Goal: Information Seeking & Learning: Compare options

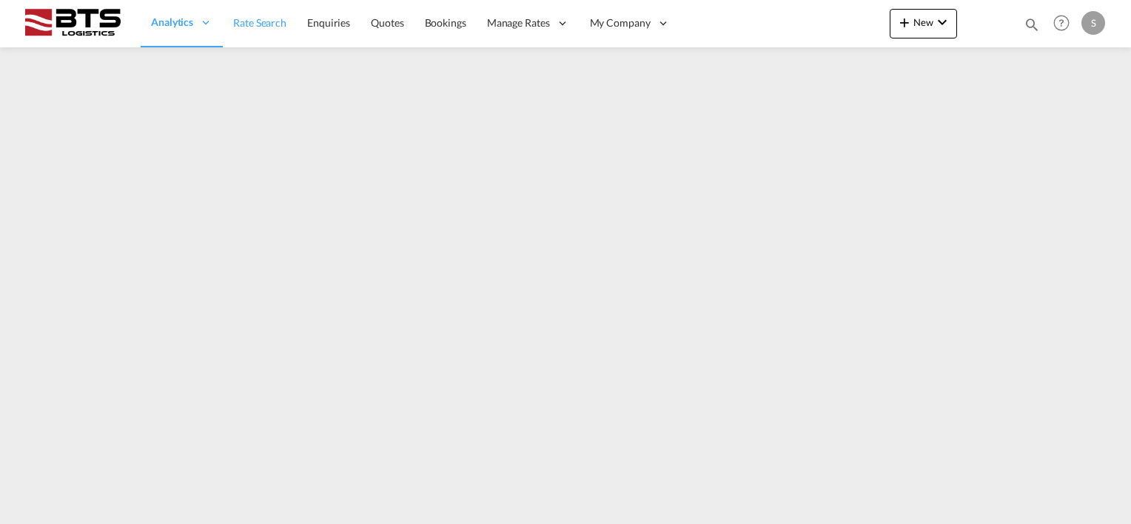
click at [253, 20] on span "Rate Search" at bounding box center [259, 22] width 53 height 13
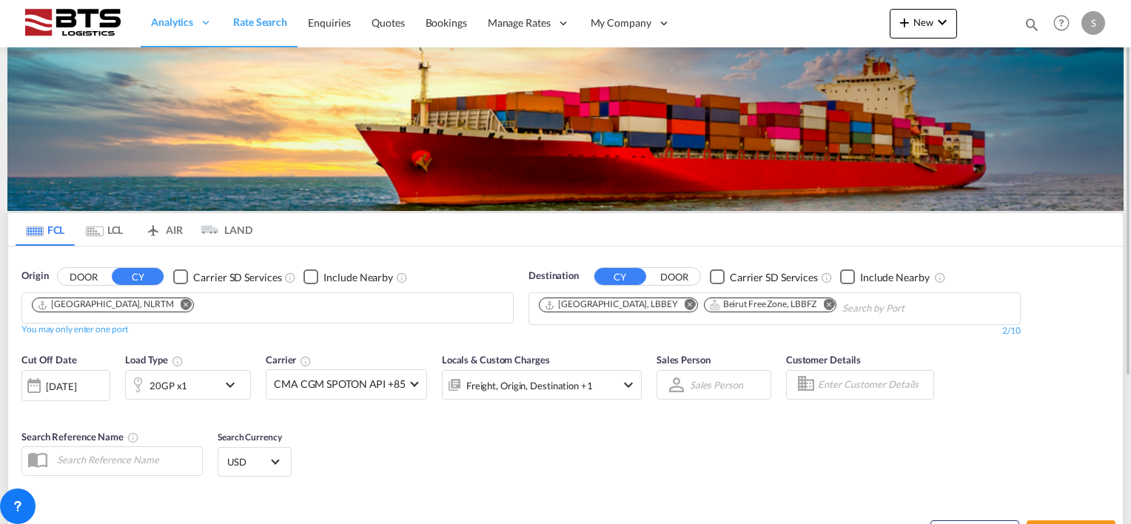
click at [685, 302] on md-icon "Remove" at bounding box center [690, 304] width 11 height 11
click at [663, 301] on md-icon "Remove" at bounding box center [664, 304] width 11 height 11
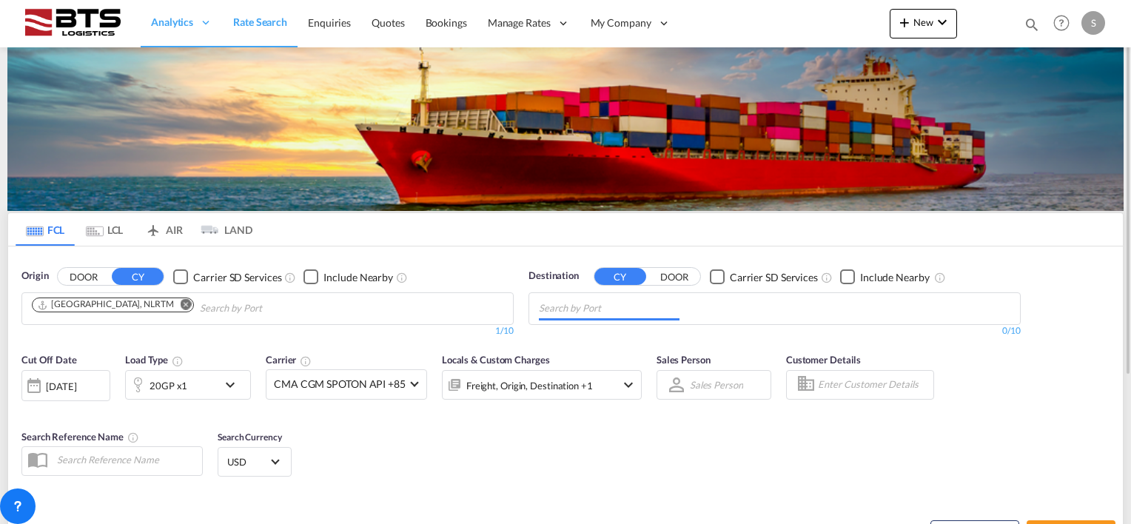
click at [597, 305] on input "Chips input." at bounding box center [609, 309] width 141 height 24
click at [590, 305] on body "Analytics Reports Dashboard Rate Search Enquiries Quotes Bookings" at bounding box center [565, 262] width 1131 height 524
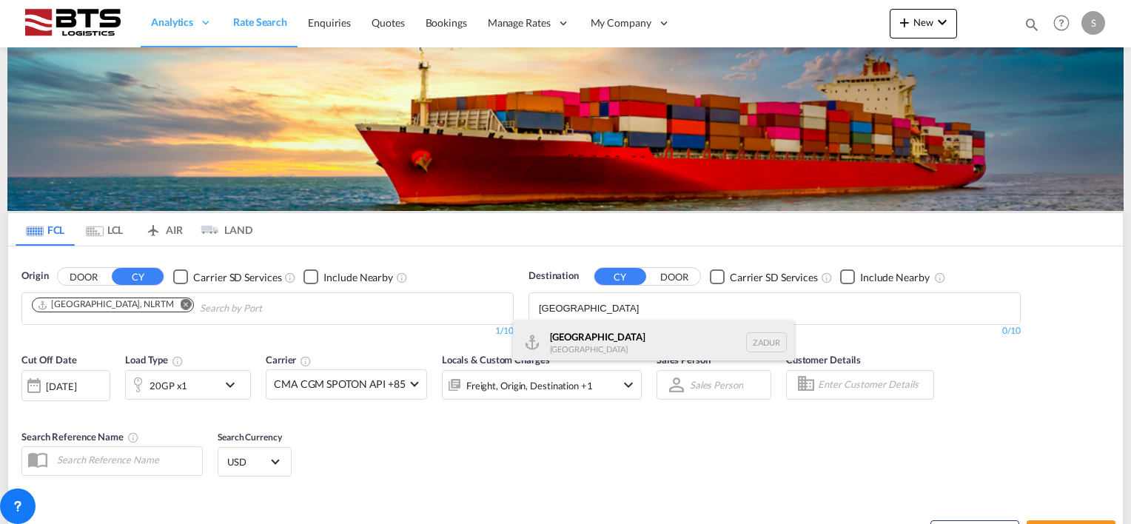
type input "durban"
click at [578, 335] on div "Durban South Africa ZADUR" at bounding box center [653, 343] width 281 height 44
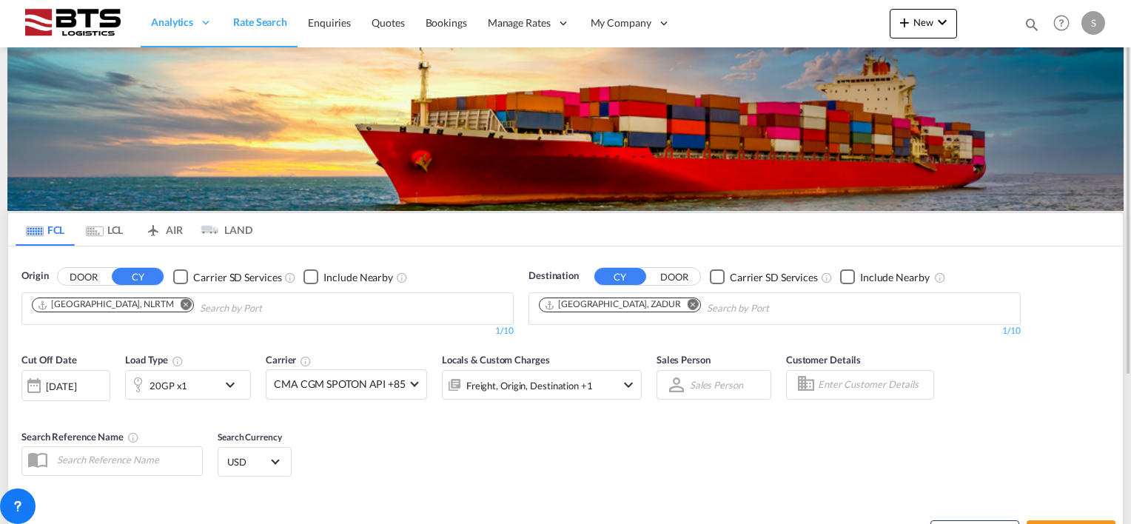
click at [41, 385] on div at bounding box center [34, 386] width 24 height 30
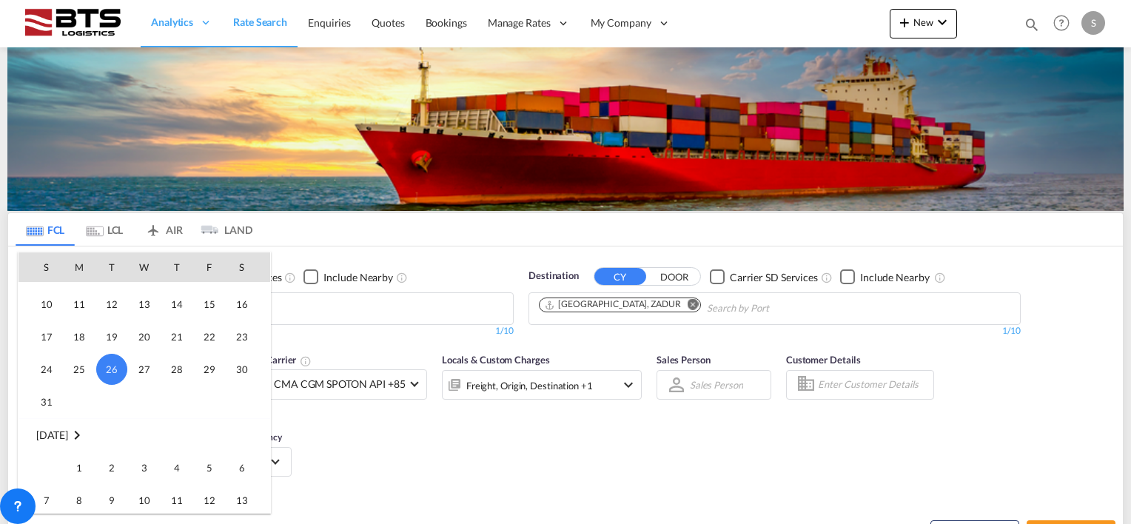
scroll to position [737, 0]
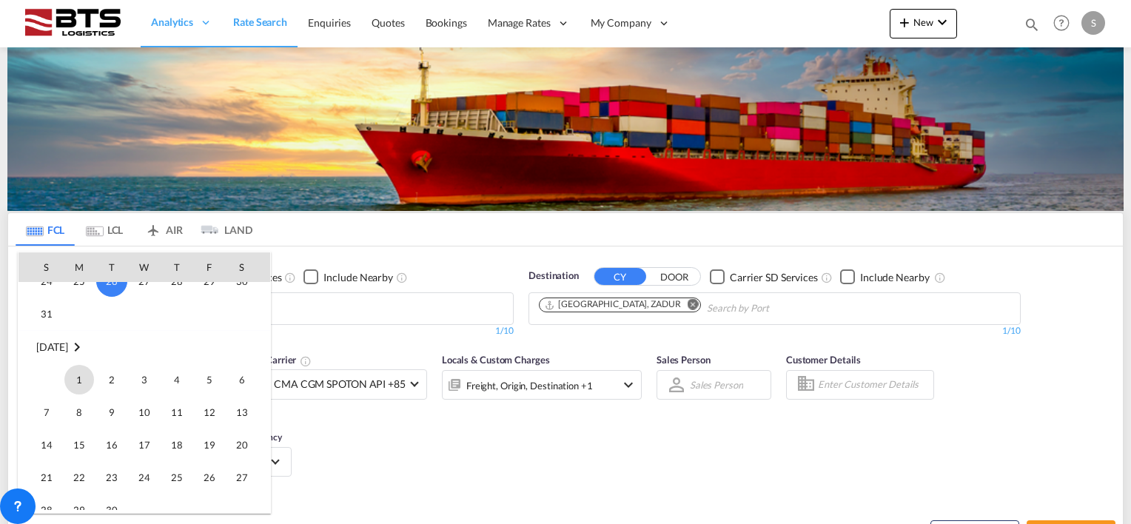
click at [78, 383] on span "1" at bounding box center [79, 380] width 30 height 30
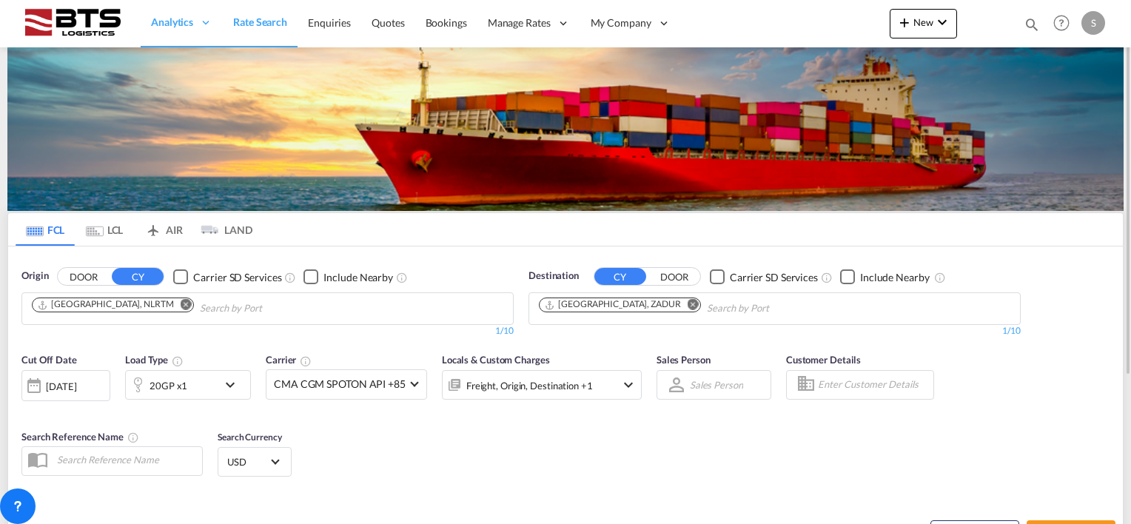
click at [463, 479] on div "Cut Off Date 01 Sep 2025 01/09/2025 Load Type 20GP x1 Carrier CMA CGM SPOTON AP…" at bounding box center [565, 417] width 1115 height 144
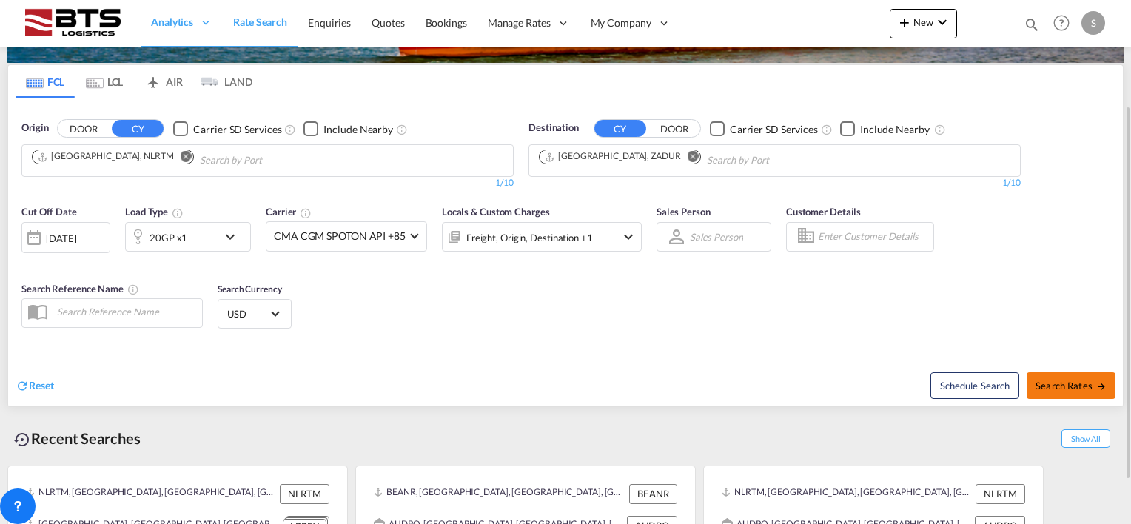
click at [1050, 378] on button "Search Rates" at bounding box center [1071, 385] width 89 height 27
type input "NLRTM to ZADUR / [DATE]"
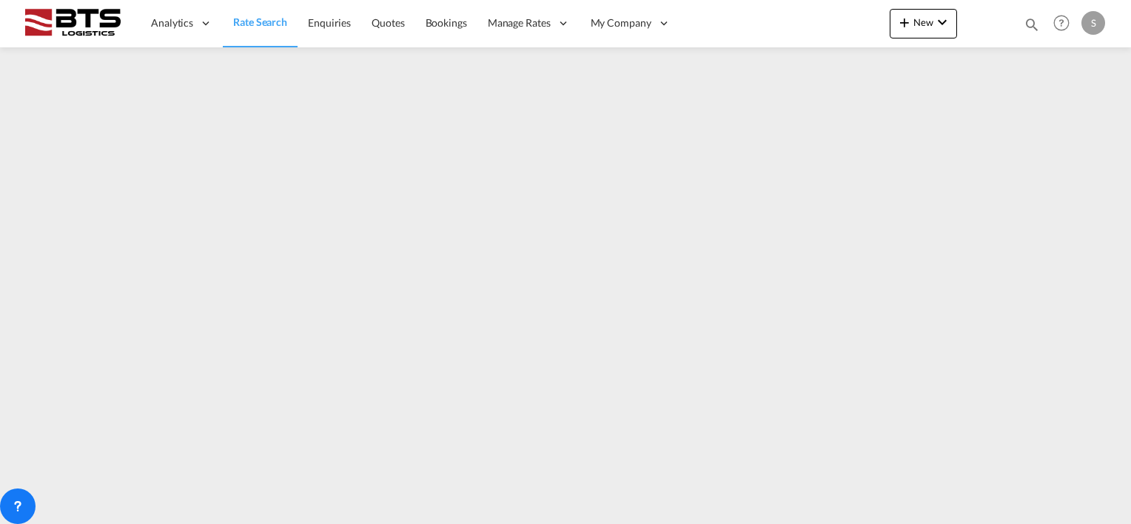
click at [245, 28] on span "Rate Search" at bounding box center [260, 22] width 54 height 15
click at [262, 25] on span "Rate Search" at bounding box center [259, 22] width 53 height 13
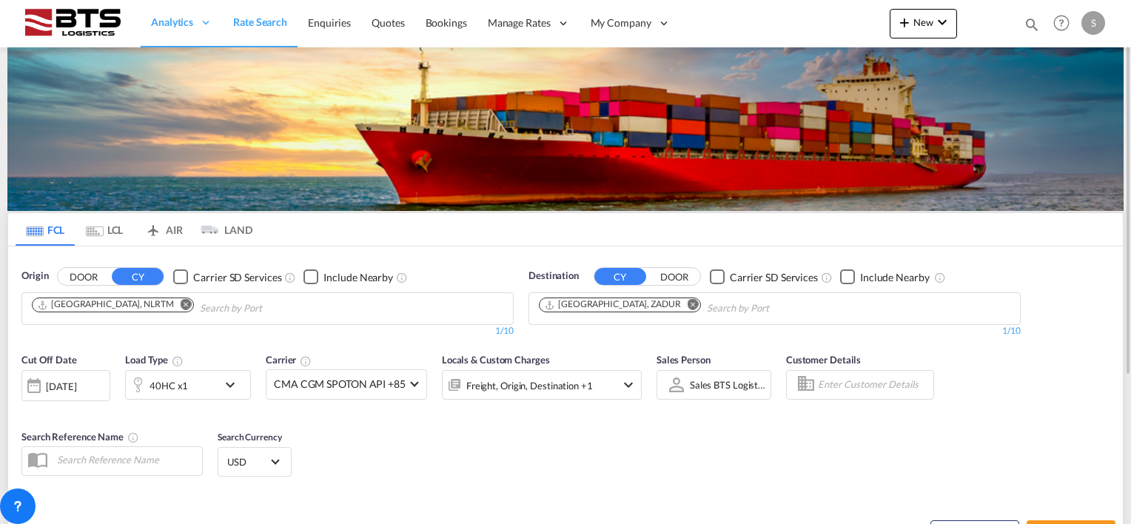
click at [73, 380] on div "[DATE]" at bounding box center [61, 386] width 30 height 13
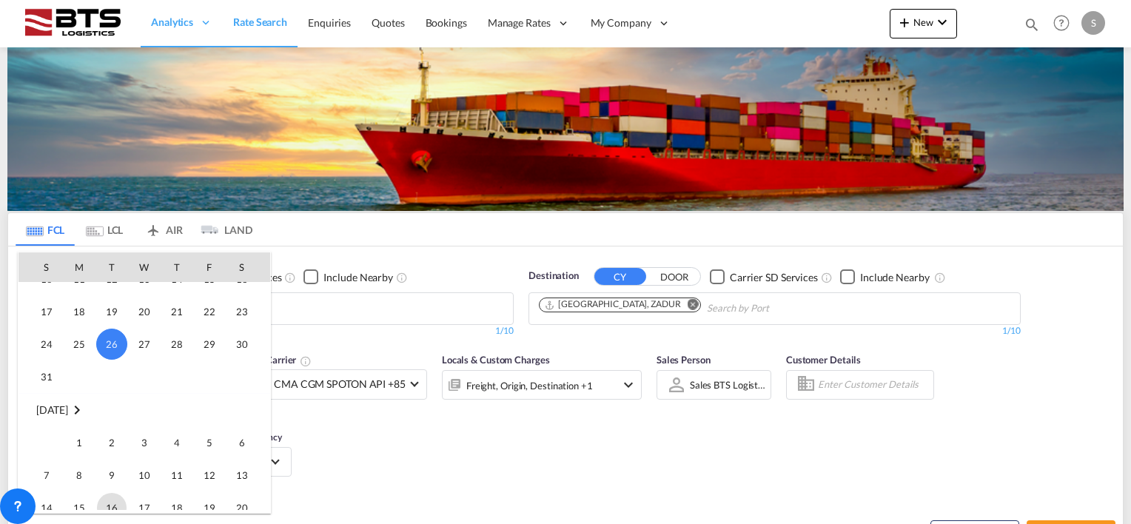
scroll to position [737, 0]
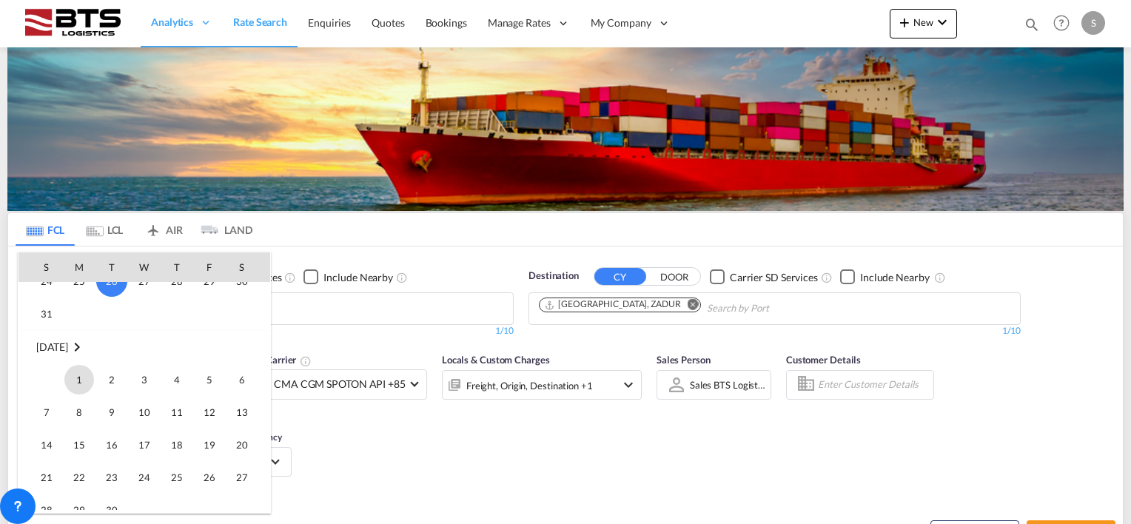
click at [81, 371] on span "1" at bounding box center [79, 380] width 30 height 30
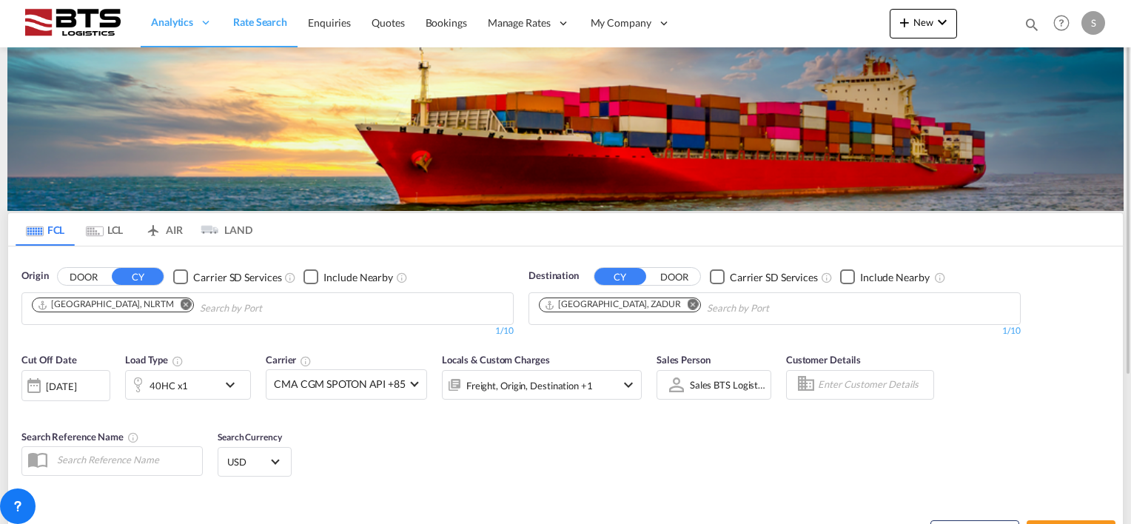
click at [429, 434] on div "Cut Off Date [DATE] [DATE] Load Type 40HC x1 Carrier CMA CGM SPOTON API +85 Onl…" at bounding box center [565, 417] width 1115 height 144
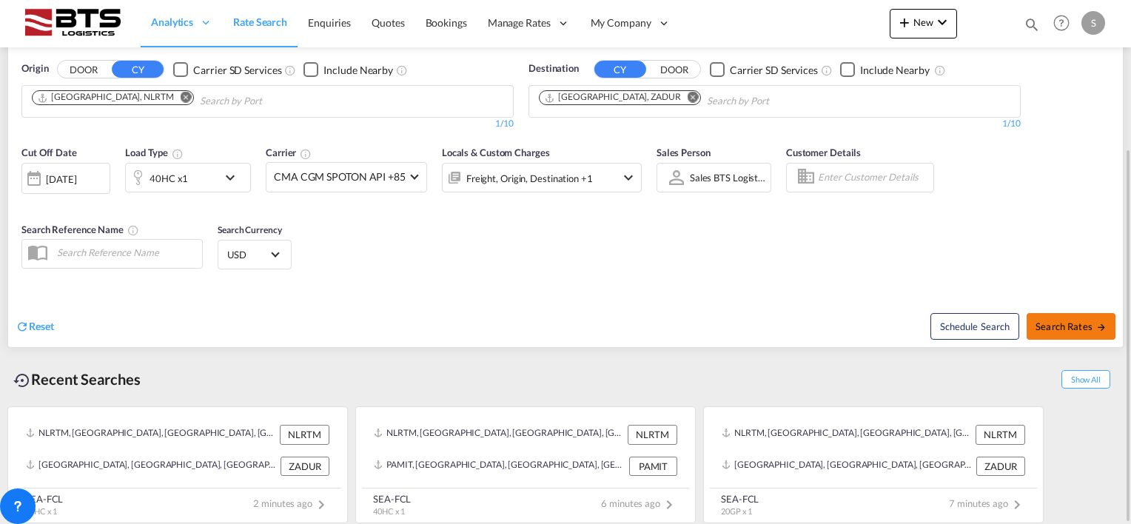
click at [1089, 317] on button "Search Rates" at bounding box center [1071, 326] width 89 height 27
type input "NLRTM to ZADUR / [DATE]"
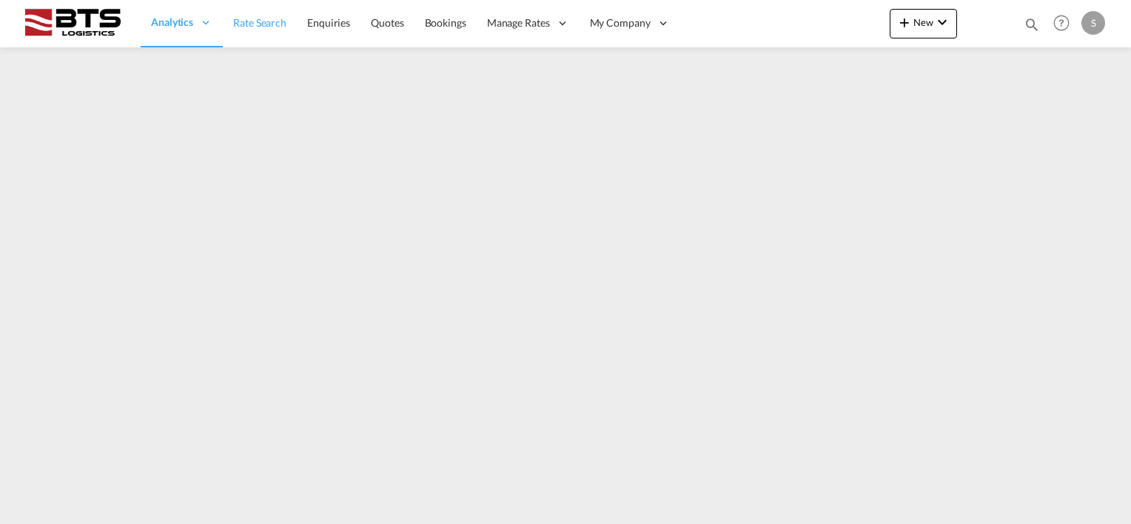
click at [238, 22] on span "Rate Search" at bounding box center [259, 22] width 53 height 13
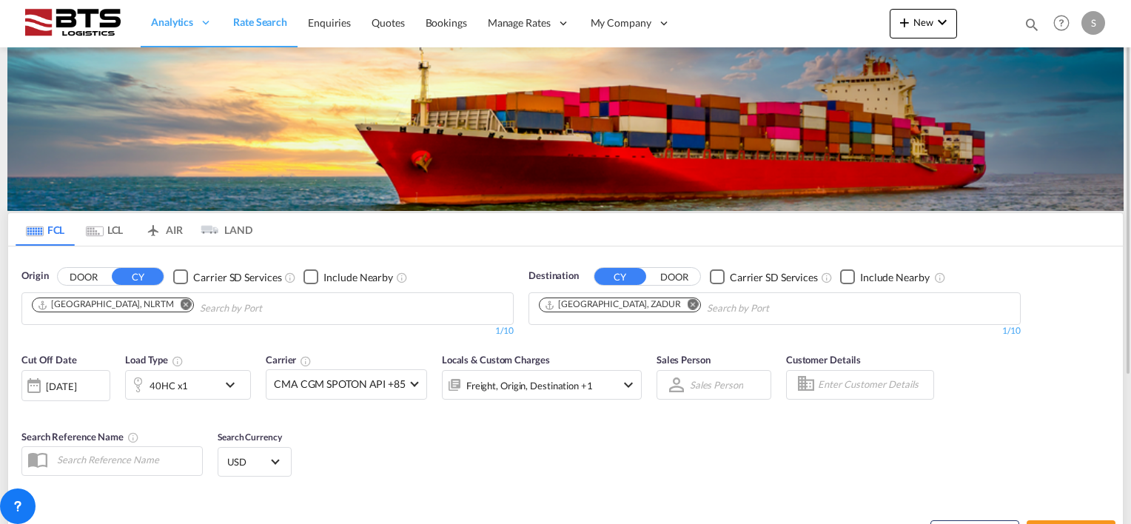
click at [634, 296] on md-chips-wrap "[GEOGRAPHIC_DATA], ZADUR" at bounding box center [695, 306] width 317 height 27
click at [688, 301] on md-icon "Remove" at bounding box center [693, 304] width 11 height 11
click at [603, 301] on input "Chips input." at bounding box center [609, 309] width 141 height 24
click at [600, 308] on body "Analytics Reports Dashboard Rate Search Enquiries Quotes Bookings" at bounding box center [565, 262] width 1131 height 524
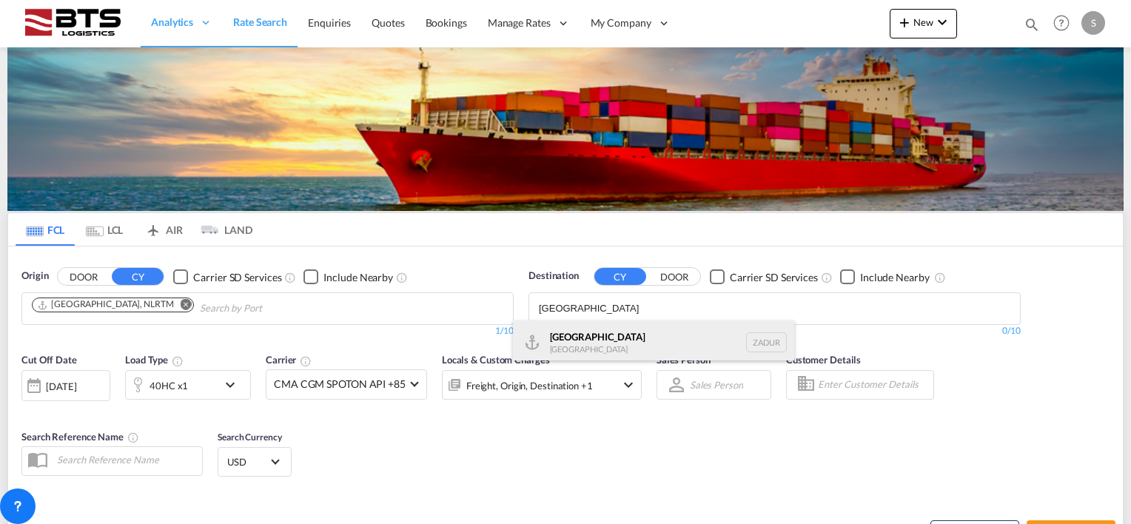
type input "DURBAN"
click at [589, 338] on div "Durban South Africa ZADUR" at bounding box center [653, 343] width 281 height 44
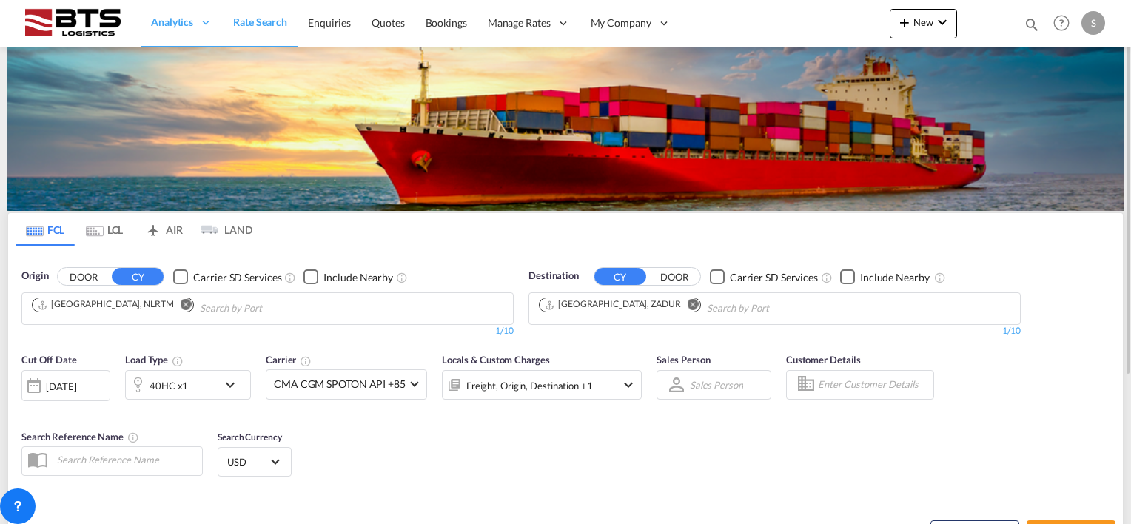
click at [67, 380] on div "[DATE]" at bounding box center [61, 386] width 30 height 13
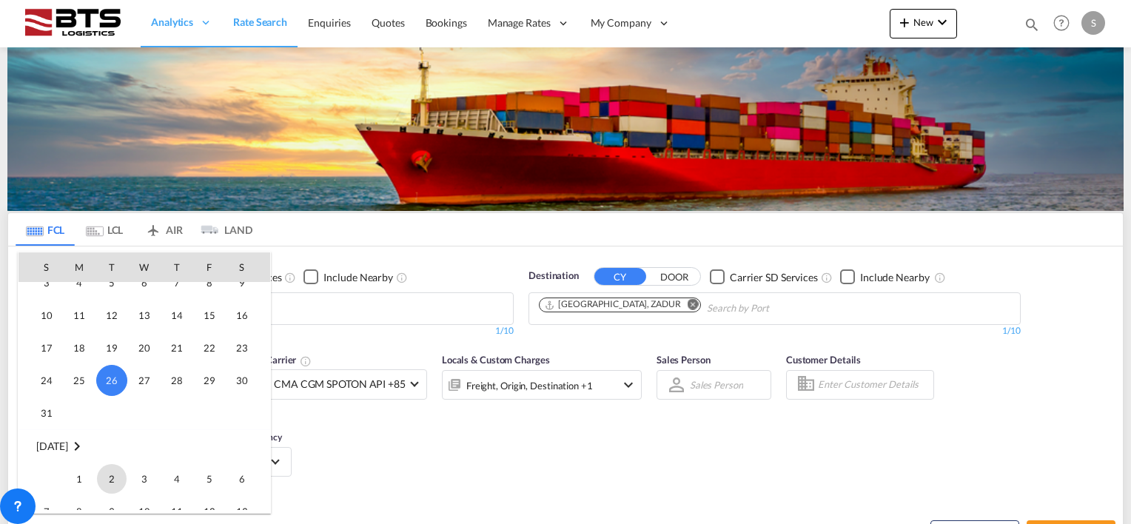
scroll to position [662, 0]
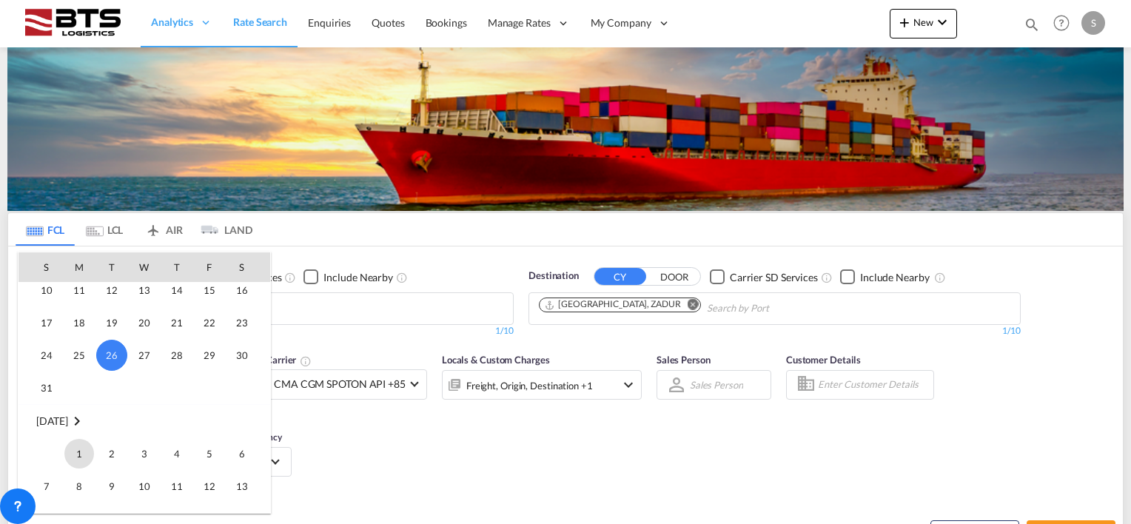
click at [73, 444] on span "1" at bounding box center [79, 454] width 30 height 30
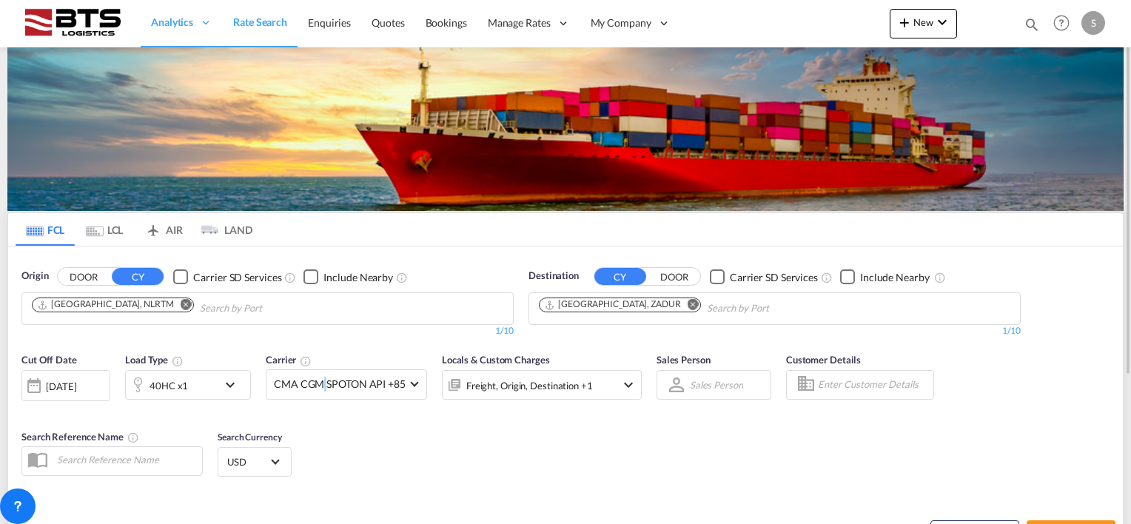
drag, startPoint x: 324, startPoint y: 417, endPoint x: 333, endPoint y: 417, distance: 8.9
click at [325, 417] on div "Cut Off Date [DATE] [DATE] Load Type 40HC x1 Carrier CMA CGM SPOTON API +85 Onl…" at bounding box center [331, 383] width 635 height 77
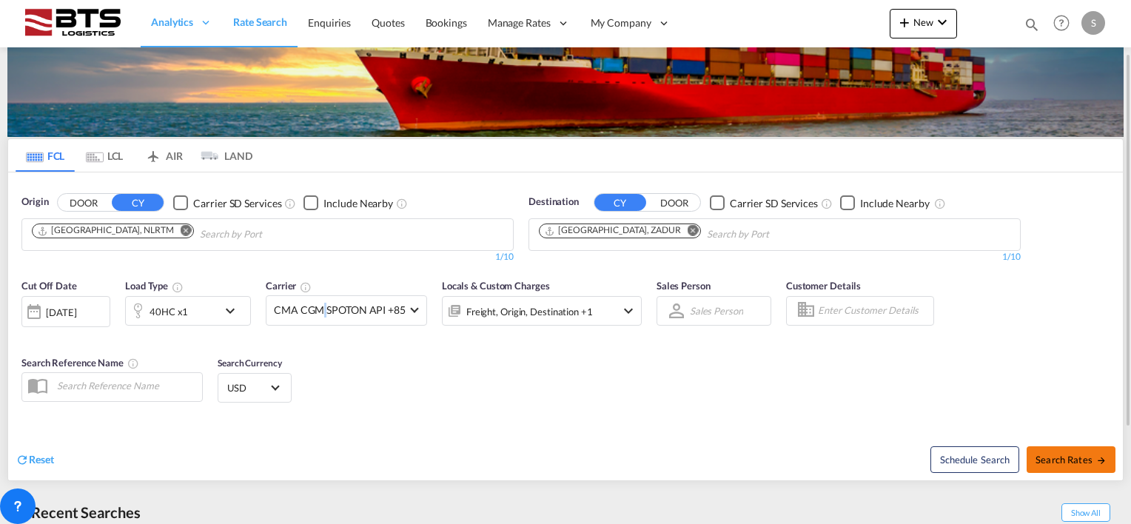
click at [1063, 452] on button "Search Rates" at bounding box center [1071, 459] width 89 height 27
type input "NLRTM to ZADUR / [DATE]"
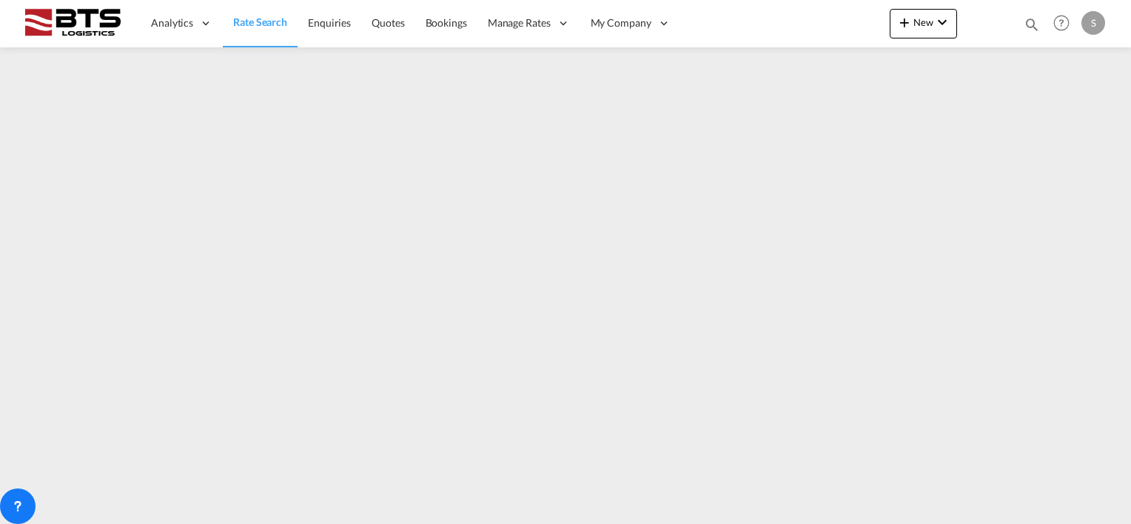
click at [266, 9] on link "Rate Search" at bounding box center [260, 23] width 75 height 48
click at [261, 14] on link "Rate Search" at bounding box center [260, 23] width 75 height 48
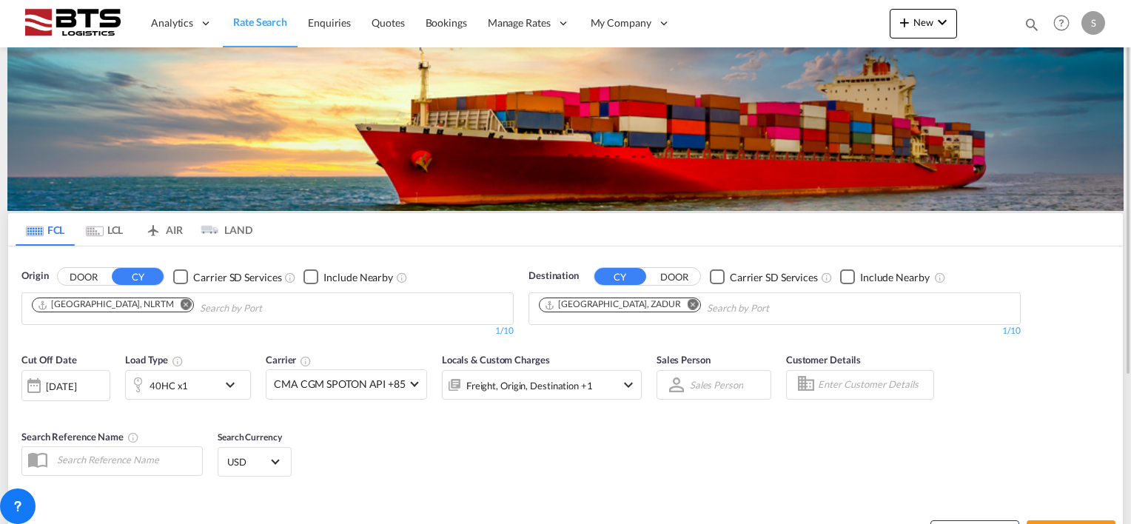
click at [234, 386] on md-icon "icon-chevron-down" at bounding box center [233, 385] width 25 height 18
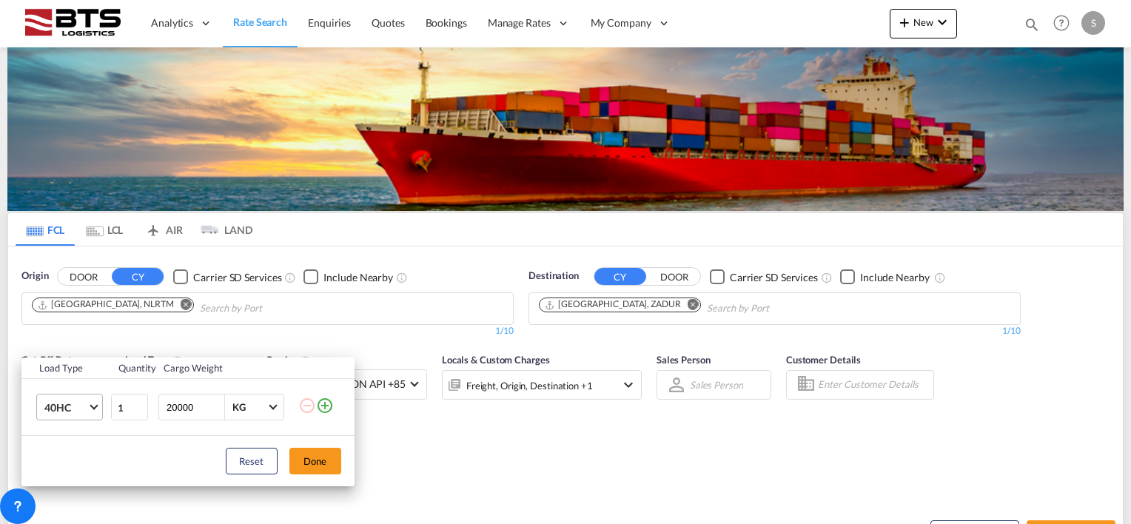
click at [90, 407] on md-select-value "40HC" at bounding box center [72, 407] width 59 height 25
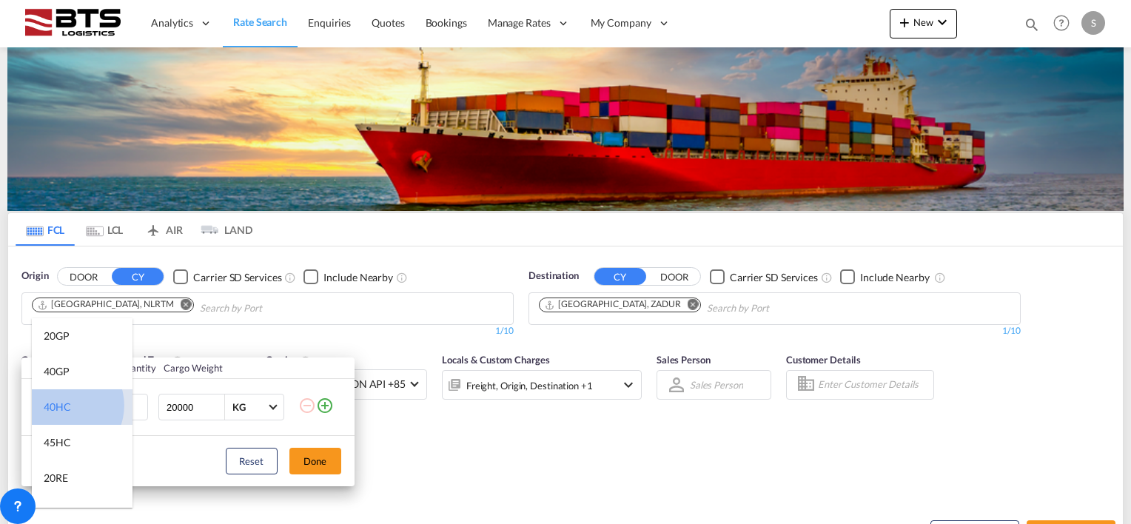
click at [63, 406] on div "40HC" at bounding box center [57, 407] width 27 height 15
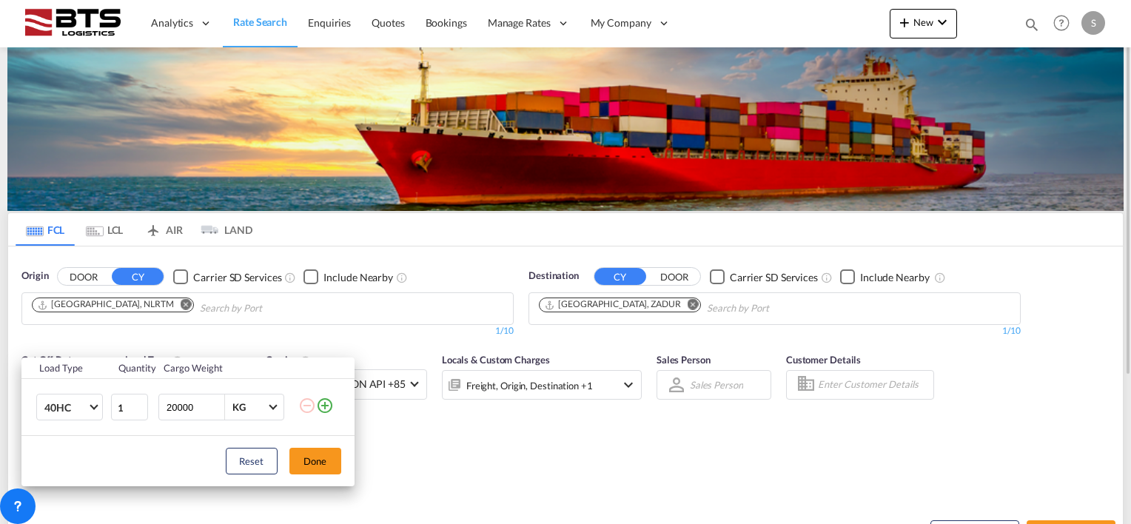
drag, startPoint x: 315, startPoint y: 457, endPoint x: 311, endPoint y: 450, distance: 8.0
click at [316, 457] on button "Done" at bounding box center [315, 461] width 52 height 27
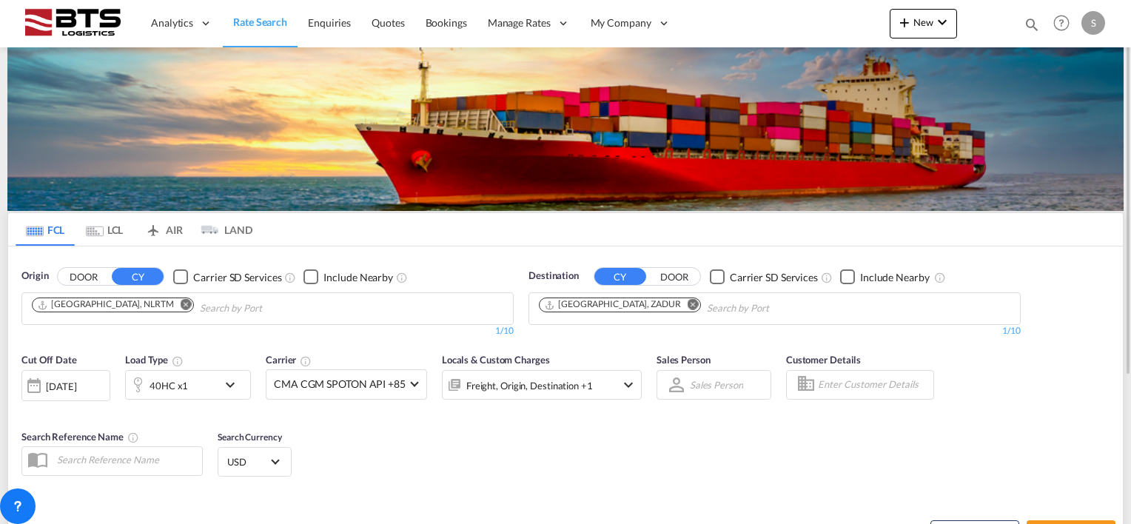
click at [64, 392] on div "[DATE]" at bounding box center [61, 386] width 30 height 13
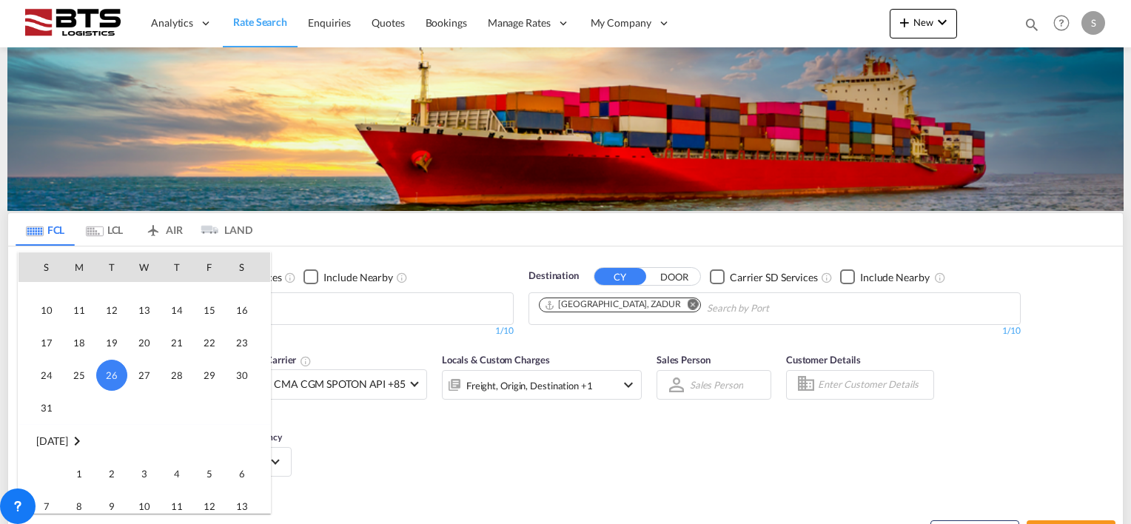
scroll to position [662, 0]
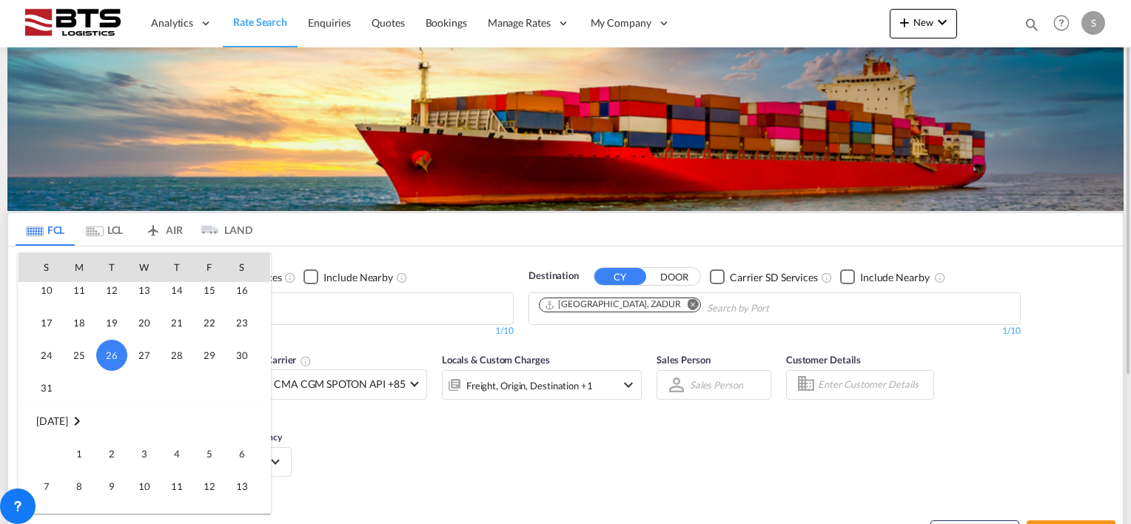
drag, startPoint x: 81, startPoint y: 453, endPoint x: 138, endPoint y: 441, distance: 58.9
click at [80, 453] on span "1" at bounding box center [79, 454] width 30 height 30
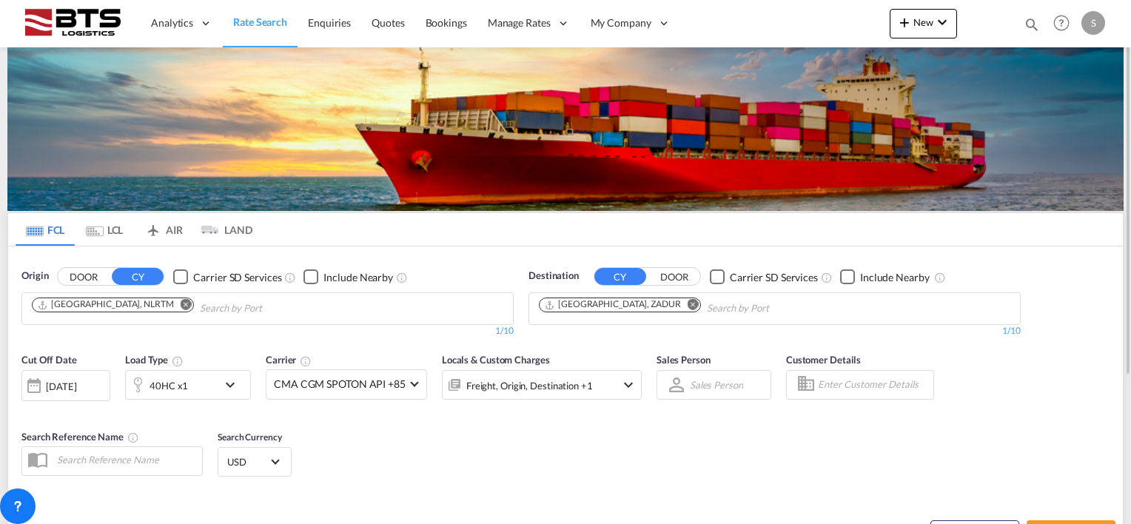
click at [400, 428] on div "Cut Off Date [DATE] [DATE] Load Type 40HC x1 Carrier CMA CGM SPOTON API +85 Onl…" at bounding box center [565, 417] width 1115 height 144
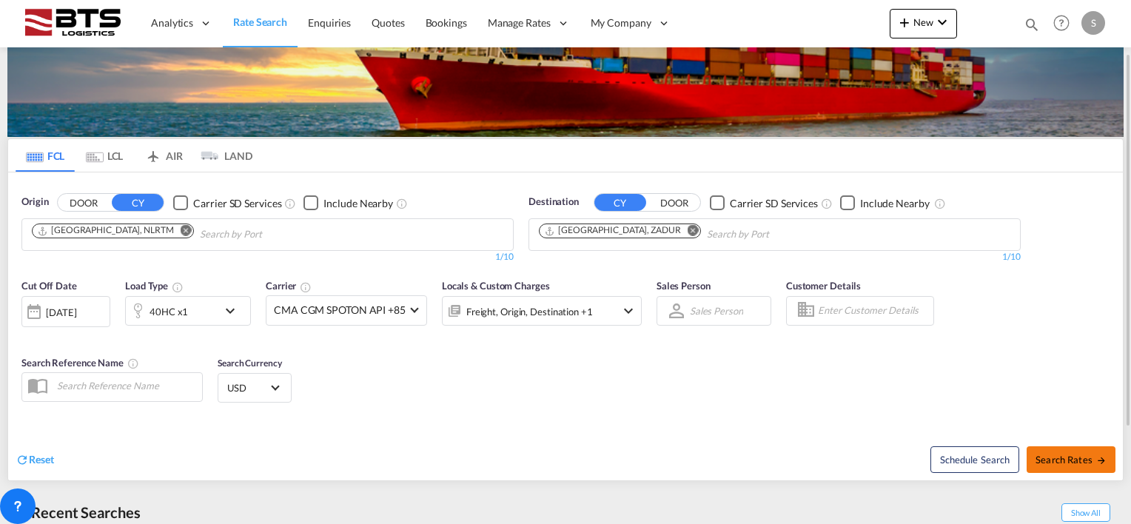
click at [1065, 456] on span "Search Rates" at bounding box center [1071, 460] width 71 height 12
type input "NLRTM to ZADUR / [DATE]"
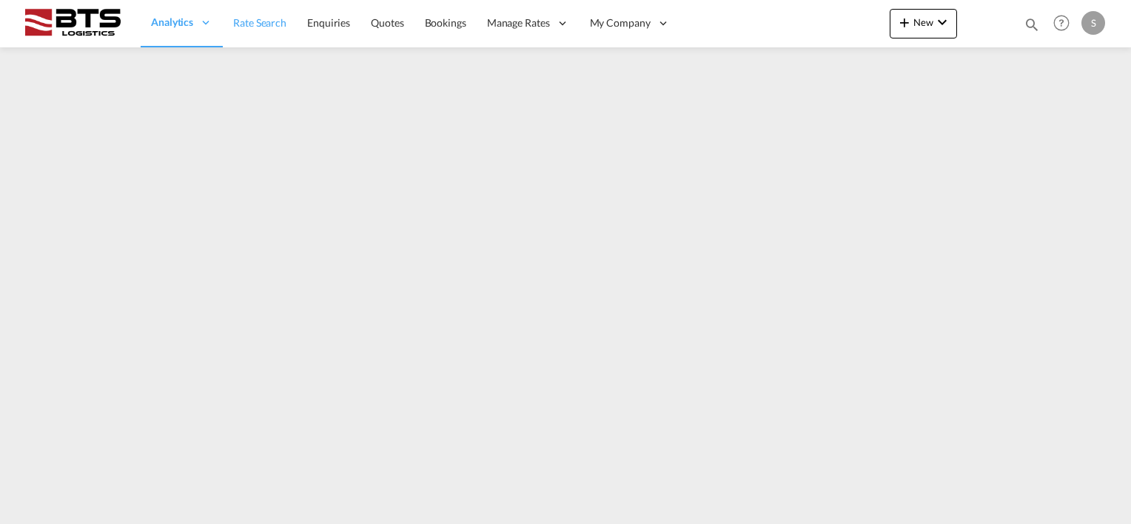
click at [249, 25] on span "Rate Search" at bounding box center [259, 22] width 53 height 13
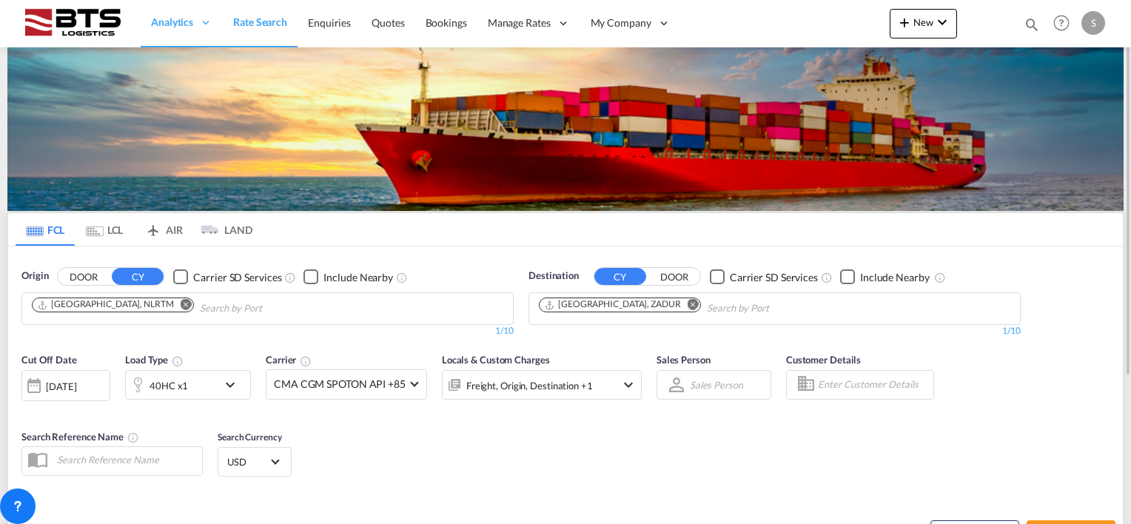
click at [68, 391] on div "[DATE]" at bounding box center [61, 386] width 30 height 13
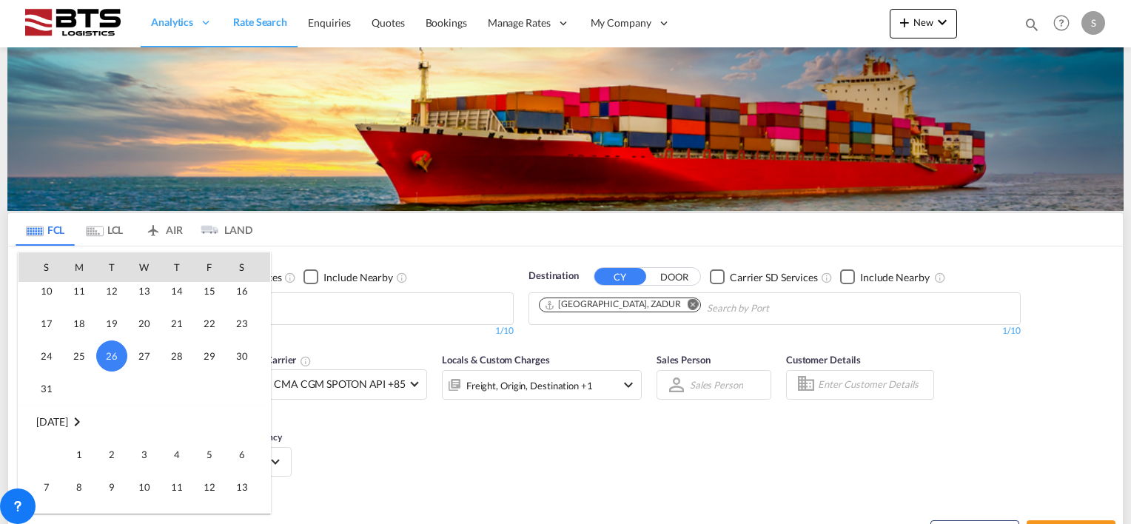
scroll to position [737, 0]
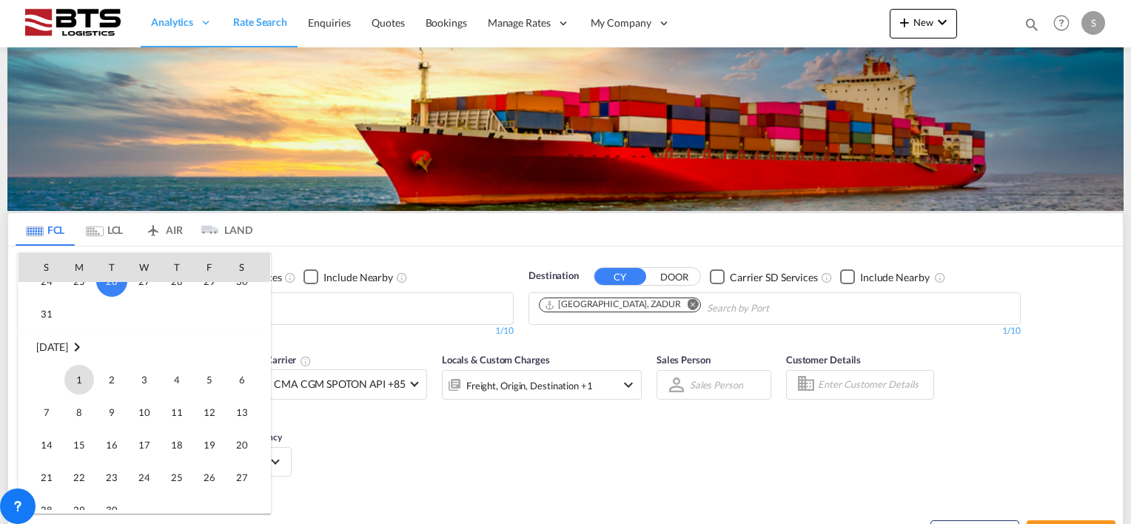
click at [73, 382] on span "1" at bounding box center [79, 380] width 30 height 30
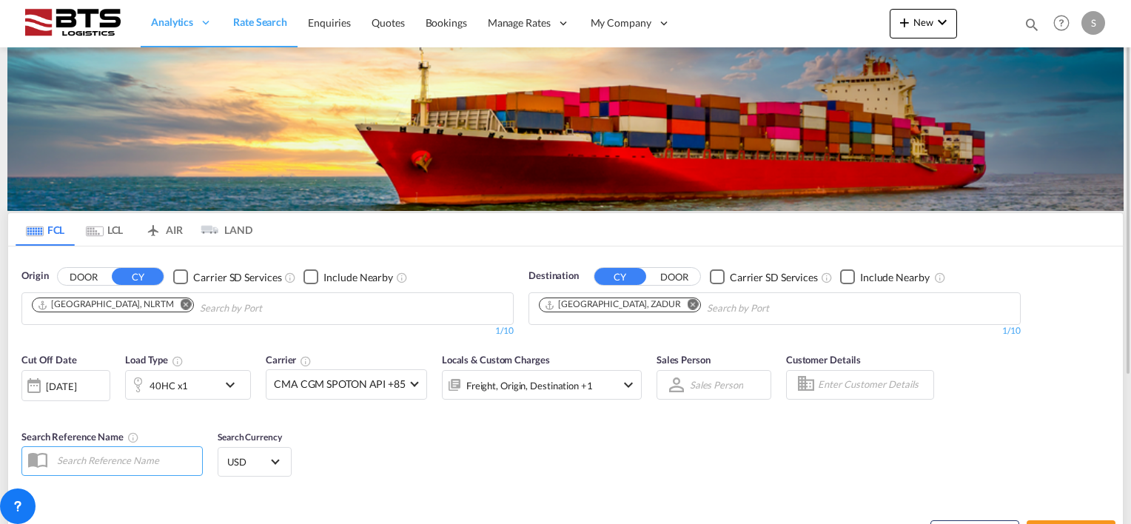
click at [489, 432] on div "Cut Off Date [DATE] [DATE] Load Type 40HC x1 Carrier CMA CGM SPOTON API +85 Onl…" at bounding box center [565, 417] width 1115 height 144
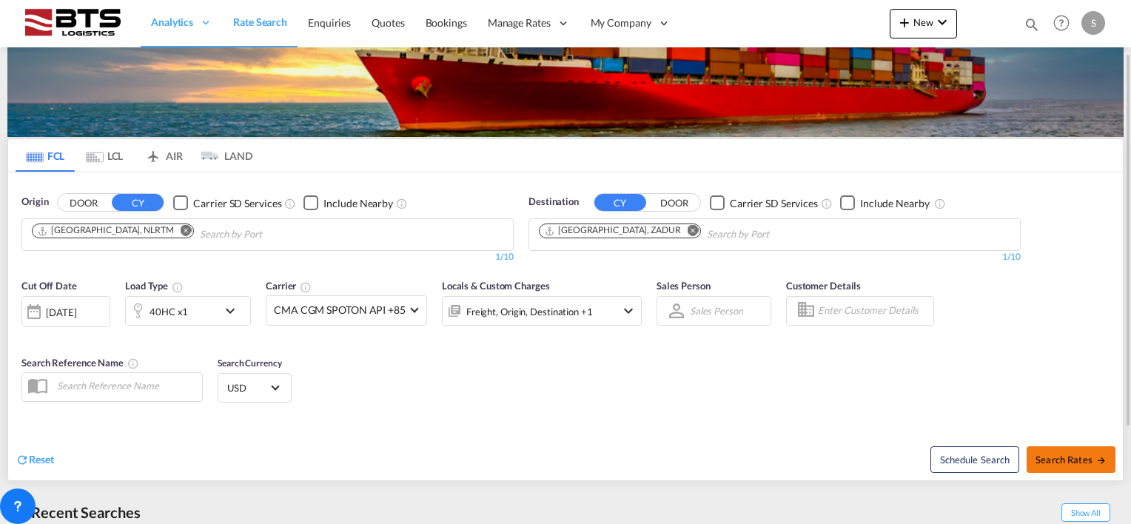
click at [1063, 456] on span "Search Rates" at bounding box center [1071, 460] width 71 height 12
type input "NLRTM to ZADUR / [DATE]"
